Goal: Contribute content: Contribute content

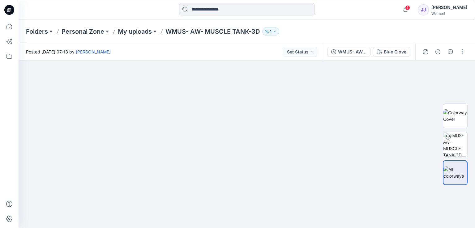
click at [4, 7] on icon at bounding box center [9, 10] width 10 height 20
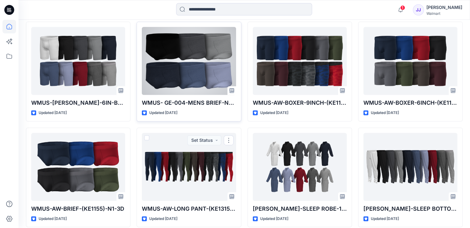
scroll to position [256, 0]
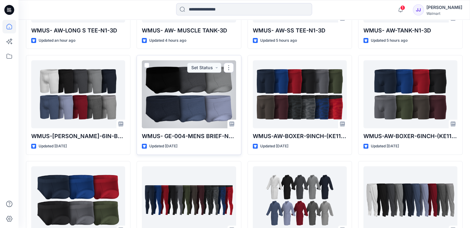
click at [208, 82] on div at bounding box center [189, 94] width 94 height 68
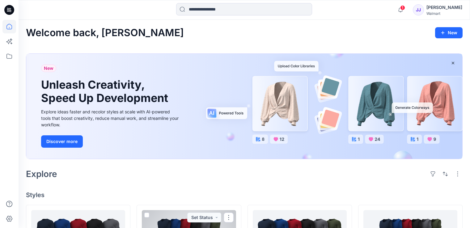
scroll to position [185, 0]
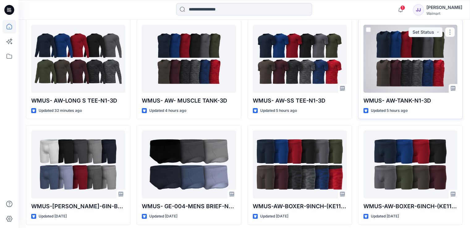
click at [410, 65] on div at bounding box center [411, 59] width 94 height 68
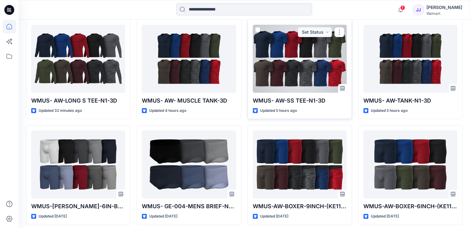
click at [305, 67] on div at bounding box center [300, 59] width 94 height 68
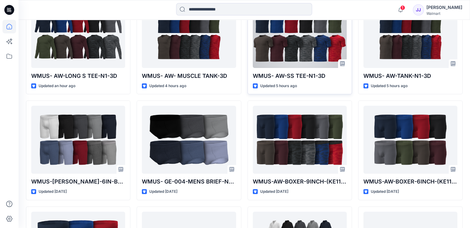
scroll to position [247, 0]
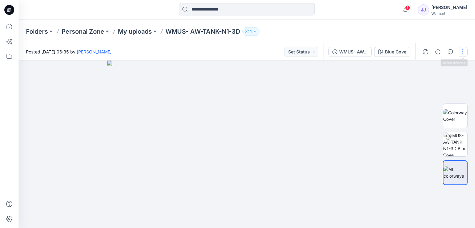
click at [462, 52] on button "button" at bounding box center [463, 52] width 10 height 10
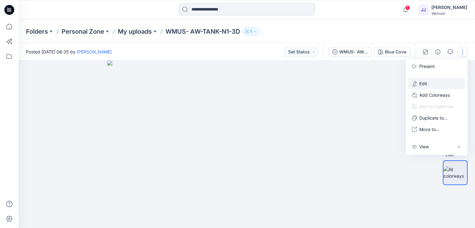
click at [432, 83] on button "Edit" at bounding box center [436, 83] width 57 height 11
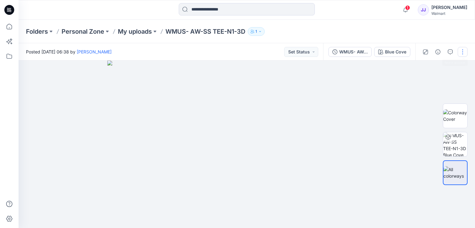
click at [462, 52] on button "button" at bounding box center [463, 52] width 10 height 10
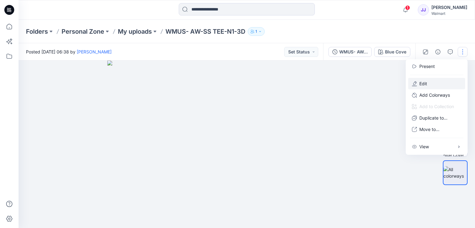
click at [425, 81] on p "Edit" at bounding box center [423, 83] width 8 height 6
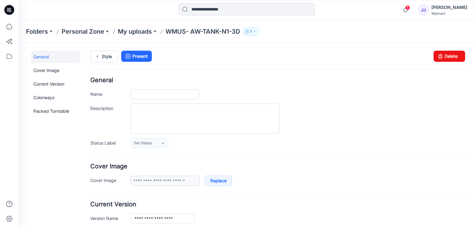
type input "**********"
type input "*********"
type input "**********"
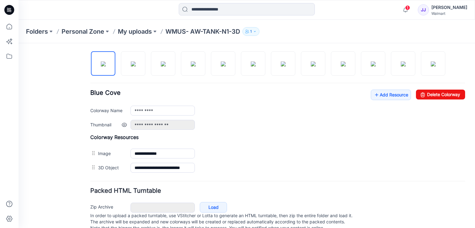
scroll to position [224, 0]
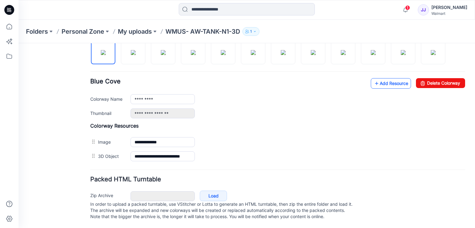
click at [389, 78] on link "Add Resource" at bounding box center [391, 83] width 40 height 11
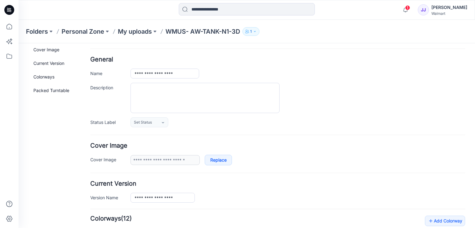
scroll to position [0, 0]
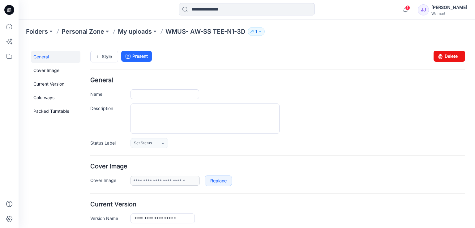
type input "**********"
type input "*********"
type input "**********"
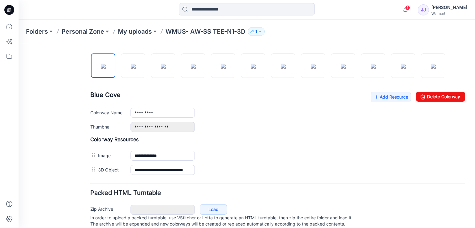
scroll to position [224, 0]
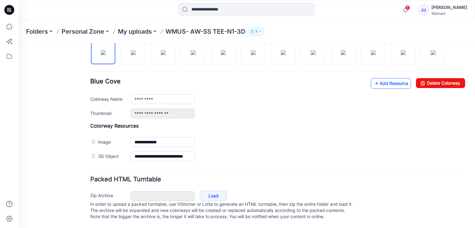
click at [388, 78] on link "Add Resource" at bounding box center [391, 83] width 40 height 11
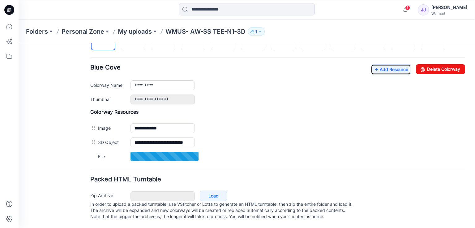
scroll to position [238, 0]
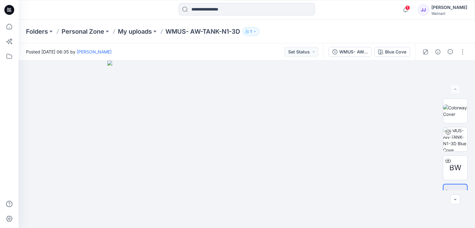
click at [11, 8] on icon at bounding box center [9, 10] width 10 height 10
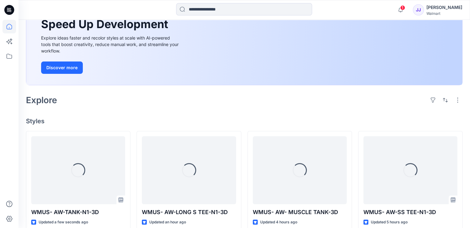
scroll to position [185, 0]
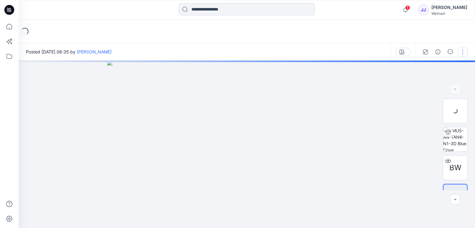
click at [462, 52] on button "button" at bounding box center [463, 52] width 10 height 10
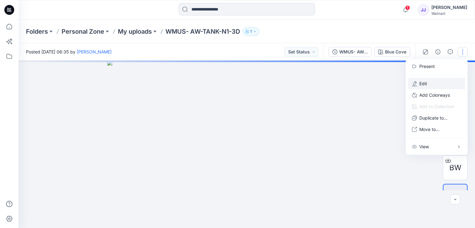
click at [429, 83] on button "Edit" at bounding box center [436, 83] width 57 height 11
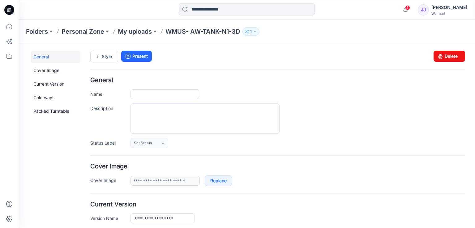
type input "**********"
type input "*********"
type input "**********"
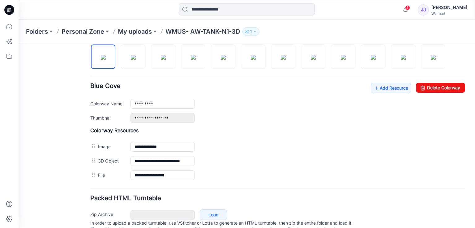
scroll to position [238, 0]
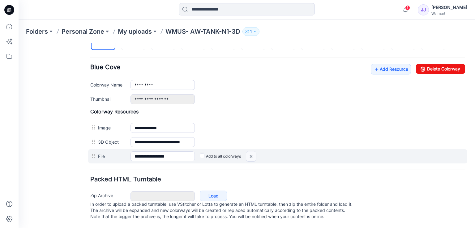
click at [19, 43] on img at bounding box center [19, 43] width 0 height 0
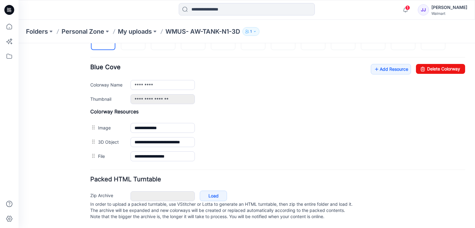
scroll to position [224, 0]
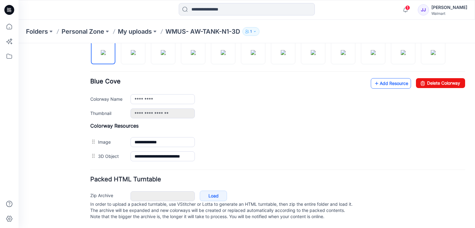
click at [377, 78] on link "Add Resource" at bounding box center [391, 83] width 40 height 11
click at [396, 78] on link "Add Resource" at bounding box center [391, 83] width 40 height 11
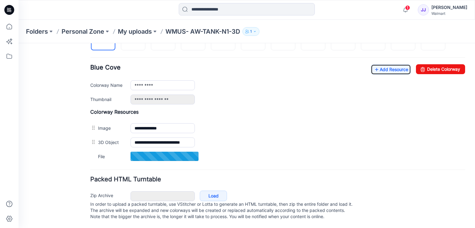
scroll to position [238, 0]
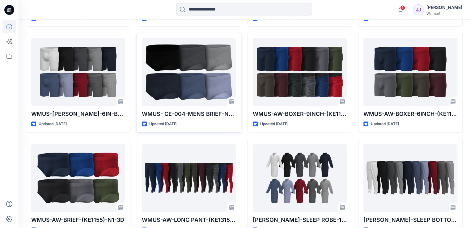
scroll to position [278, 0]
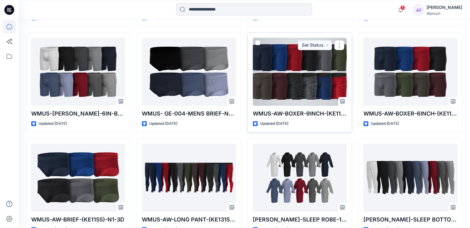
click at [277, 72] on div at bounding box center [300, 72] width 94 height 68
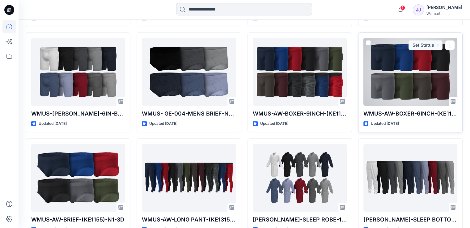
click at [391, 72] on div at bounding box center [411, 72] width 94 height 68
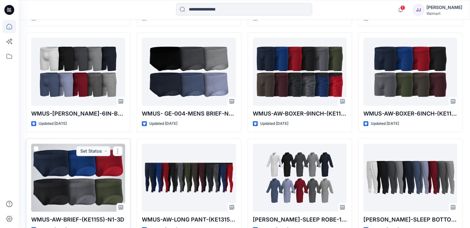
click at [83, 180] on div at bounding box center [78, 178] width 94 height 68
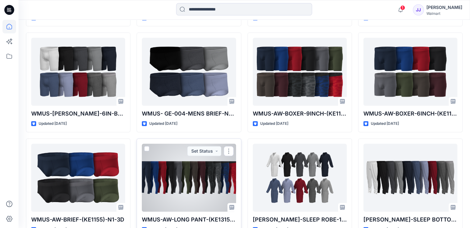
click at [172, 178] on div at bounding box center [189, 178] width 94 height 68
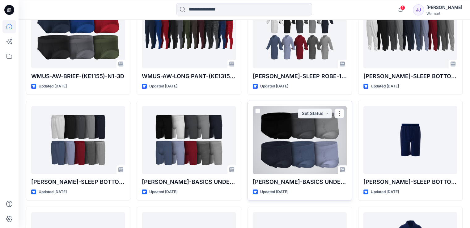
scroll to position [433, 0]
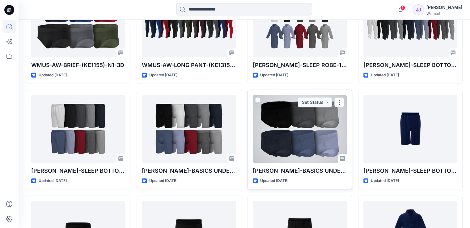
click at [289, 119] on div at bounding box center [300, 129] width 94 height 68
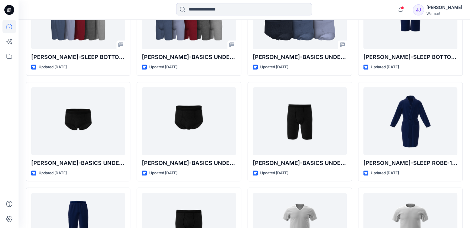
scroll to position [546, 0]
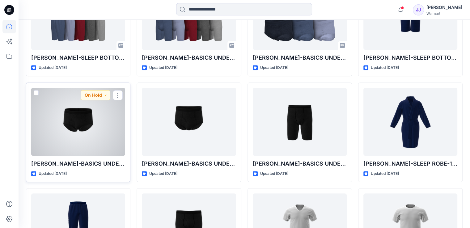
click at [98, 127] on div at bounding box center [78, 122] width 94 height 68
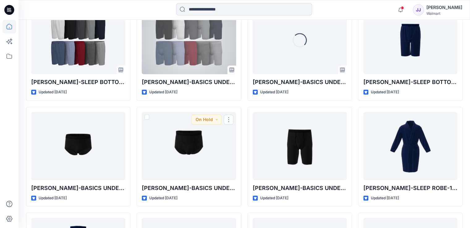
scroll to position [484, 0]
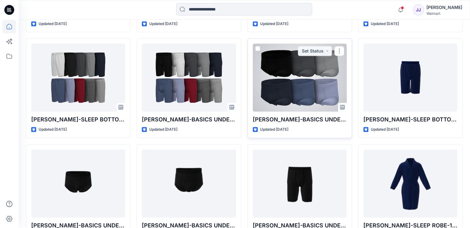
click at [305, 72] on div at bounding box center [300, 78] width 94 height 68
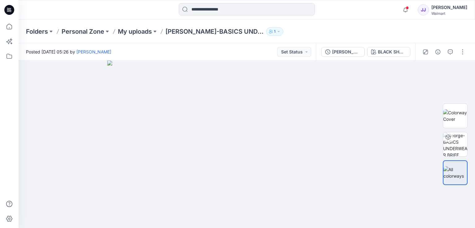
click at [11, 9] on icon at bounding box center [9, 10] width 10 height 10
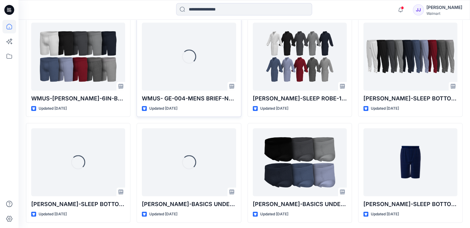
scroll to position [402, 0]
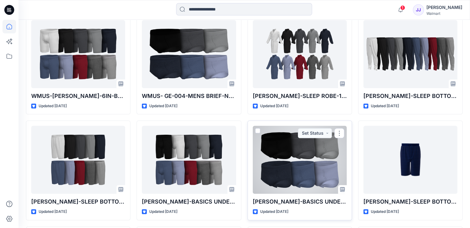
click at [313, 161] on div at bounding box center [300, 160] width 94 height 68
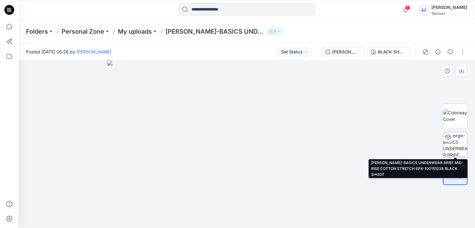
click at [455, 145] on img at bounding box center [455, 144] width 24 height 24
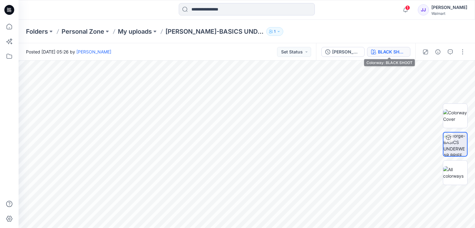
click at [398, 53] on div "BLACK SHOOT" at bounding box center [392, 52] width 28 height 7
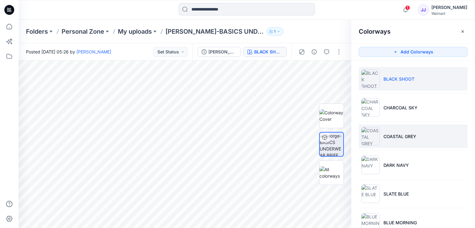
click at [398, 139] on p "COASTAL GREY" at bounding box center [399, 136] width 33 height 6
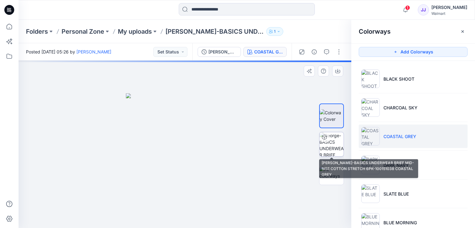
click at [341, 147] on img at bounding box center [331, 144] width 24 height 24
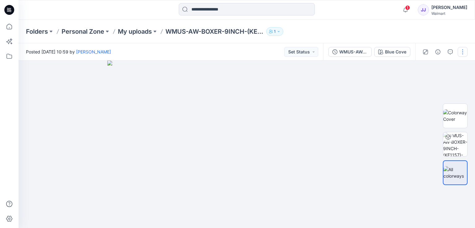
click at [463, 52] on button "button" at bounding box center [463, 52] width 10 height 10
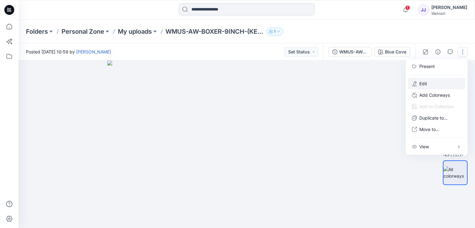
click at [430, 83] on button "Edit" at bounding box center [436, 83] width 57 height 11
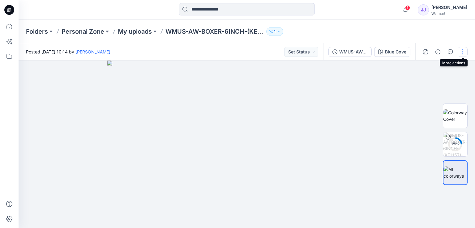
click at [463, 50] on button "button" at bounding box center [463, 52] width 10 height 10
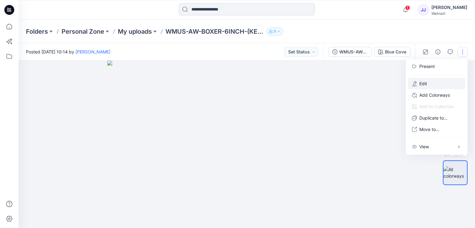
click at [434, 84] on button "Edit" at bounding box center [436, 83] width 57 height 11
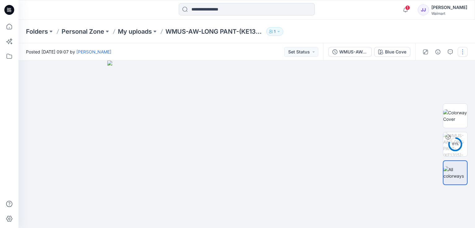
click at [465, 51] on button "button" at bounding box center [463, 52] width 10 height 10
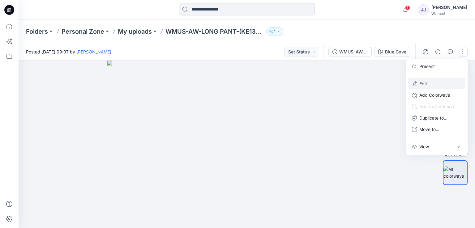
click at [423, 84] on p "Edit" at bounding box center [423, 83] width 8 height 6
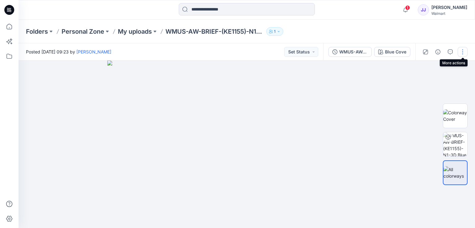
click at [464, 51] on button "button" at bounding box center [463, 52] width 10 height 10
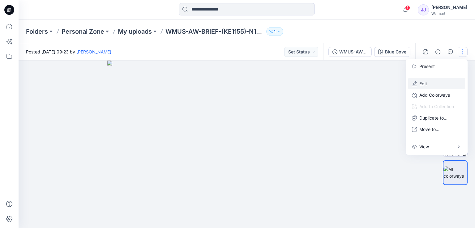
click at [433, 82] on button "Edit" at bounding box center [436, 83] width 57 height 11
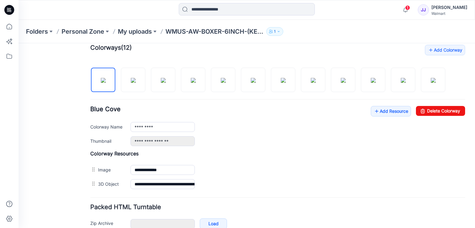
scroll to position [216, 0]
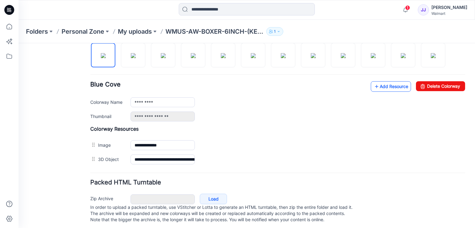
click at [376, 87] on link "Add Resource" at bounding box center [391, 86] width 40 height 11
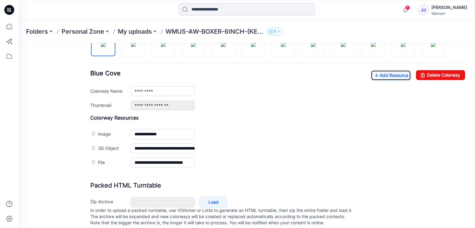
scroll to position [238, 0]
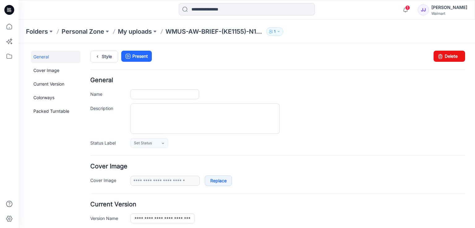
type input "**********"
type input "*********"
type input "**********"
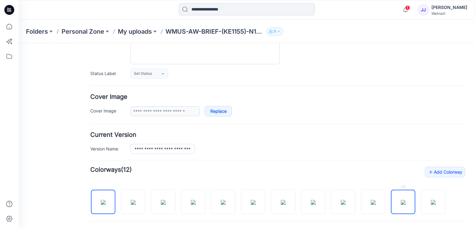
scroll to position [155, 0]
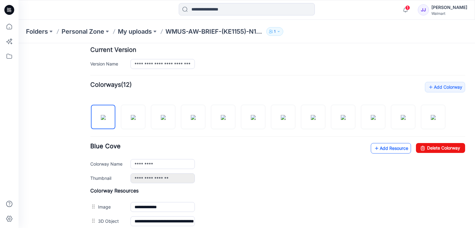
click at [384, 151] on link "Add Resource" at bounding box center [391, 148] width 40 height 11
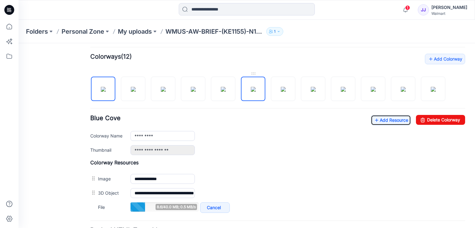
scroll to position [216, 0]
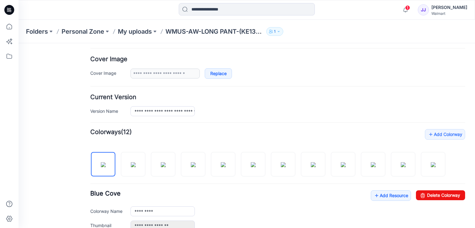
scroll to position [185, 0]
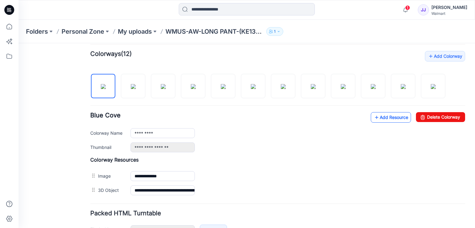
click at [397, 114] on link "Add Resource" at bounding box center [391, 117] width 40 height 11
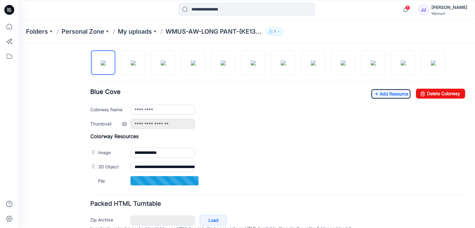
scroll to position [238, 0]
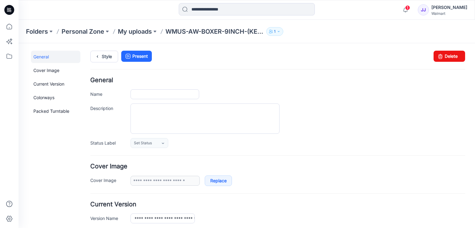
type input "**********"
type input "*********"
type input "**********"
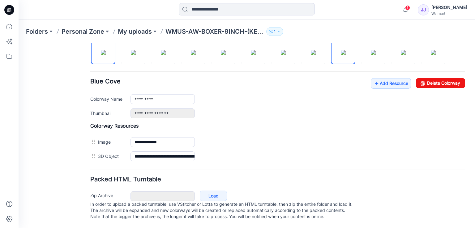
scroll to position [224, 0]
click at [390, 80] on link "Add Resource" at bounding box center [391, 83] width 40 height 11
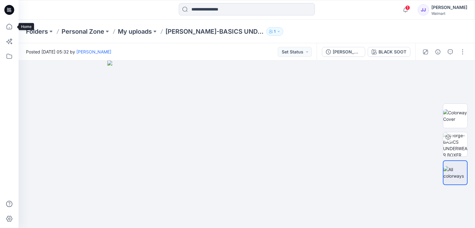
click at [5, 9] on icon at bounding box center [9, 10] width 10 height 10
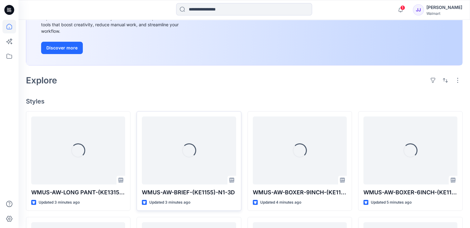
scroll to position [185, 0]
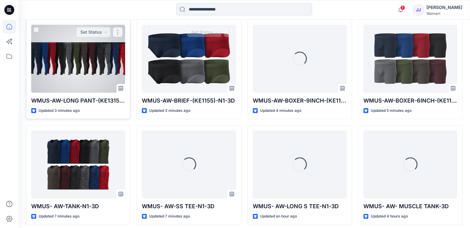
click at [98, 51] on div at bounding box center [78, 59] width 94 height 68
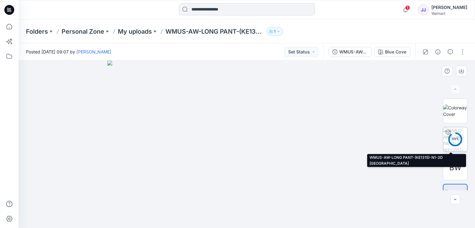
click at [454, 139] on div "89 %" at bounding box center [455, 139] width 15 height 5
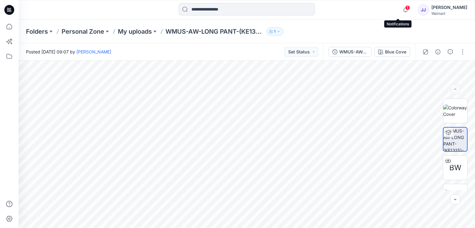
click at [405, 9] on span "1" at bounding box center [407, 7] width 5 height 5
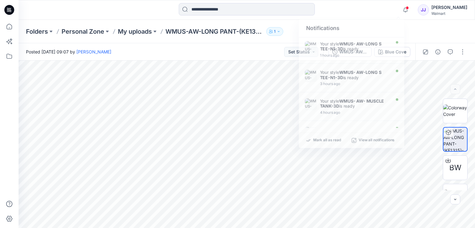
click at [371, 11] on div "Notifications Your style WMUS- AW-LONG S TEE-N1-3D is ready 1 hours ago Your st…" at bounding box center [247, 10] width 456 height 14
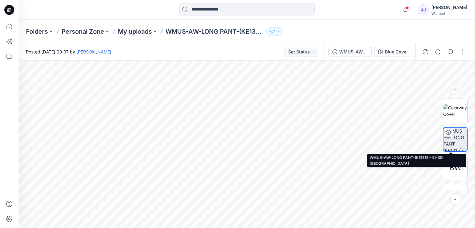
click at [458, 129] on img at bounding box center [454, 139] width 23 height 23
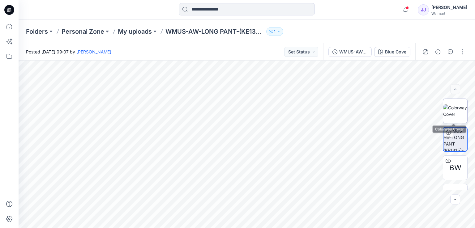
click at [456, 116] on img at bounding box center [455, 110] width 24 height 13
